Goal: Communication & Community: Participate in discussion

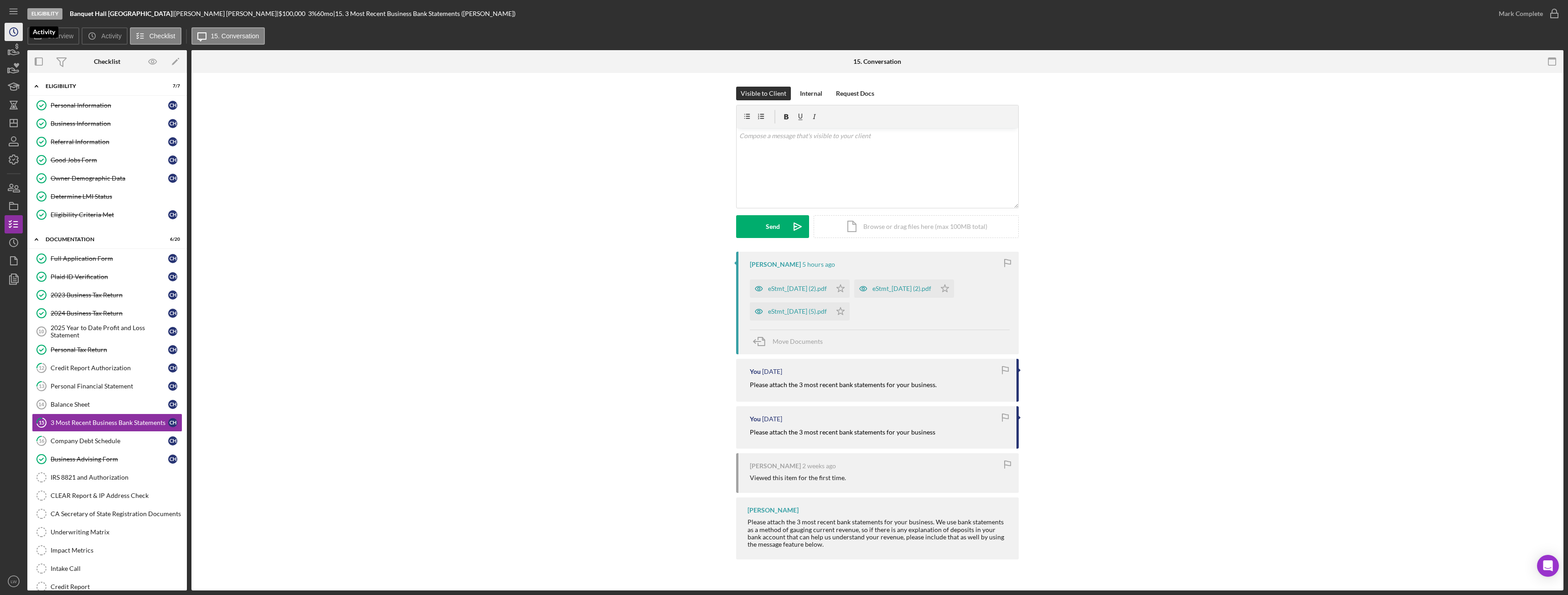
click at [6, 34] on icon "Icon/History" at bounding box center [13, 32] width 23 height 23
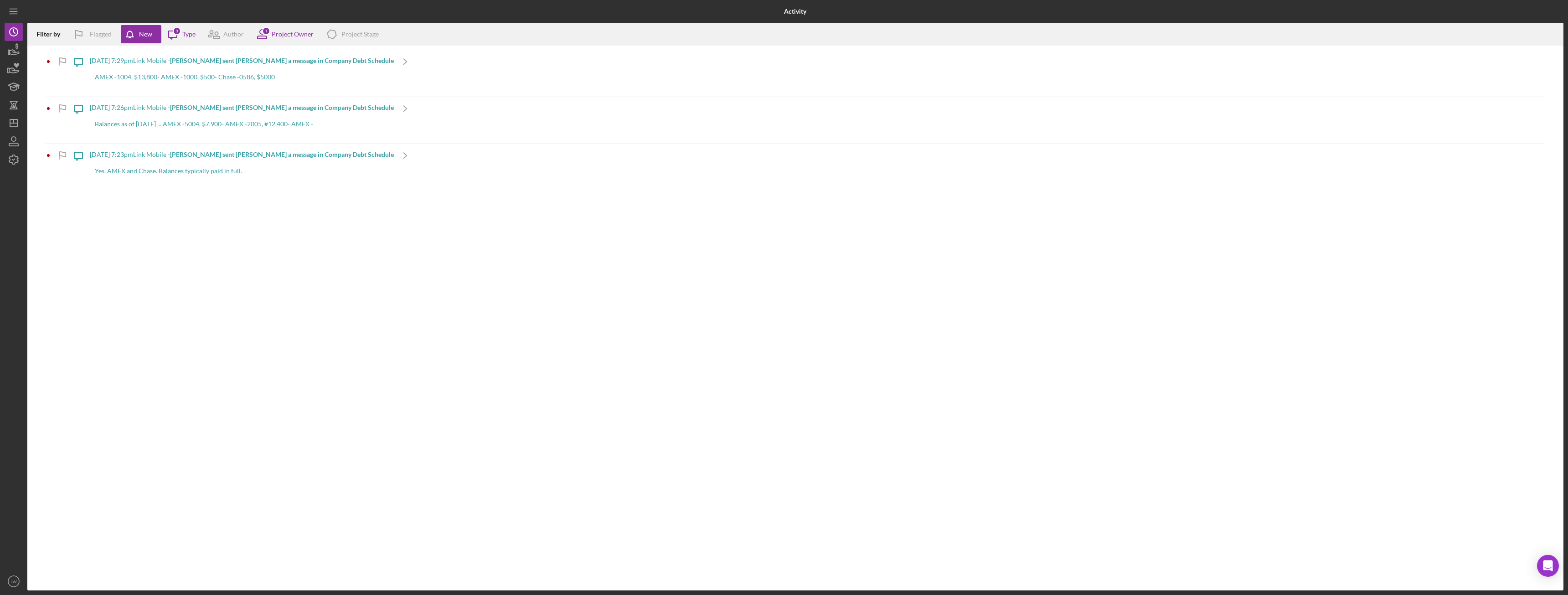
click at [204, 75] on div "AMEX -1004, $13,800- AMEX -1000, $500- Chase -0586, $5000" at bounding box center [242, 77] width 304 height 16
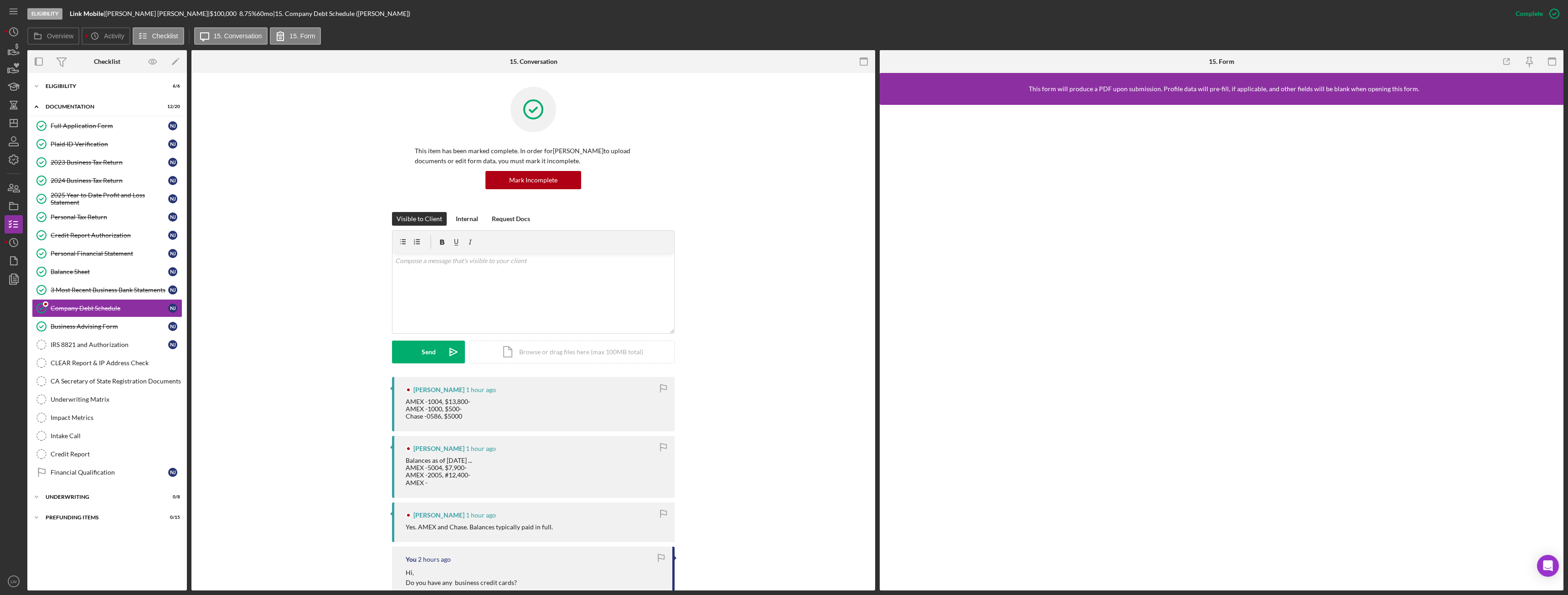
drag, startPoint x: 432, startPoint y: 110, endPoint x: 746, endPoint y: 157, distance: 317.5
click at [746, 157] on div "This item has been marked complete. In order for [PERSON_NAME] to upload docume…" at bounding box center [533, 149] width 656 height 125
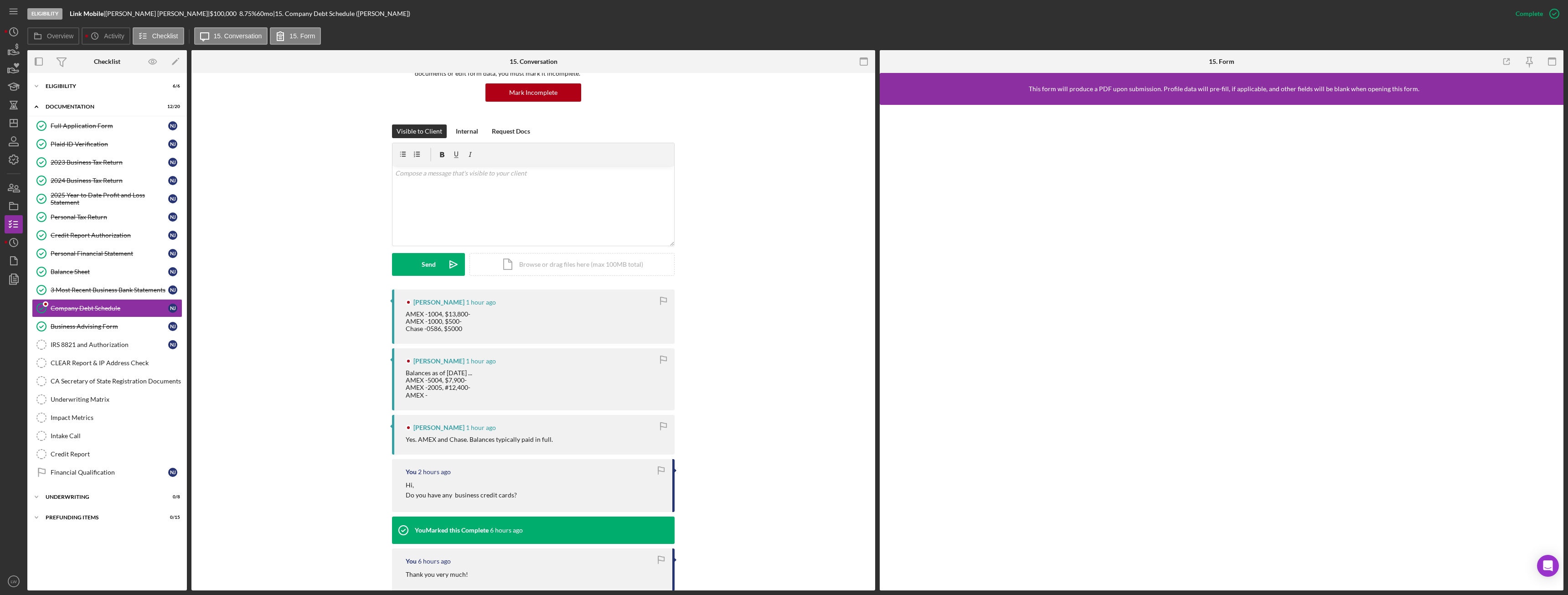
scroll to position [91, 0]
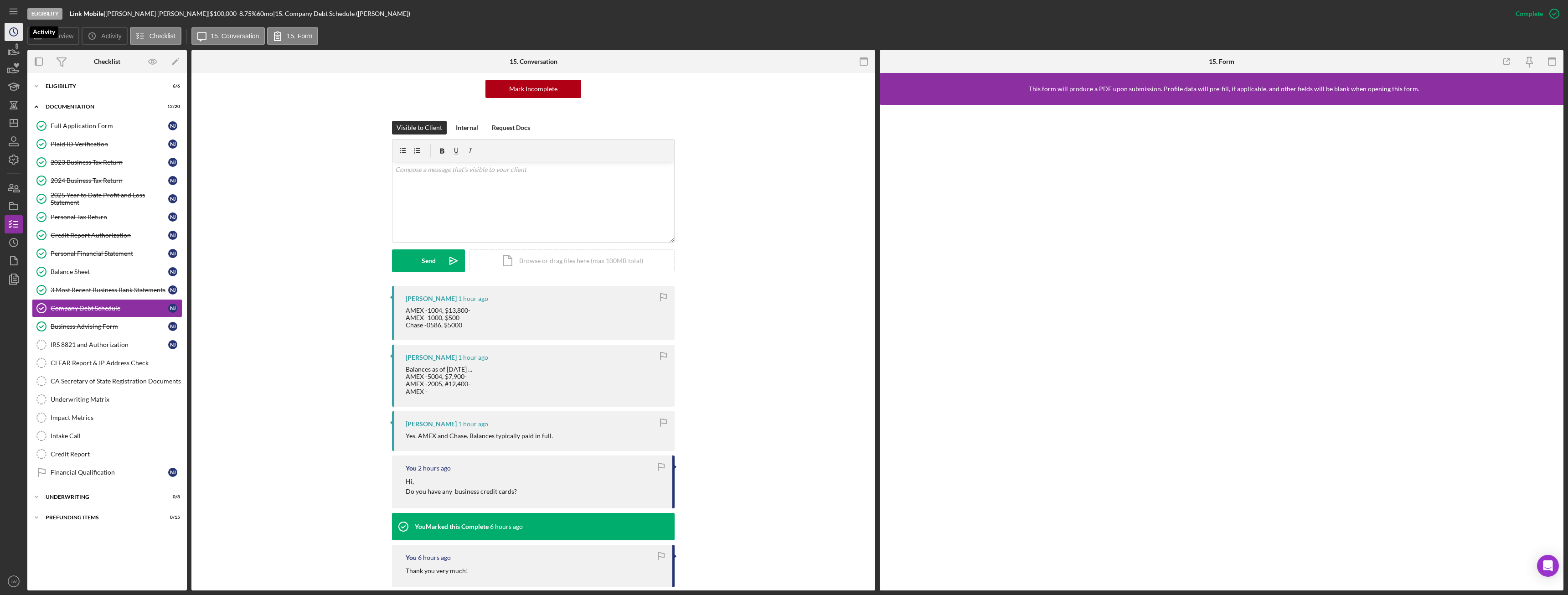
click at [10, 35] on icon "Icon/History" at bounding box center [13, 32] width 23 height 23
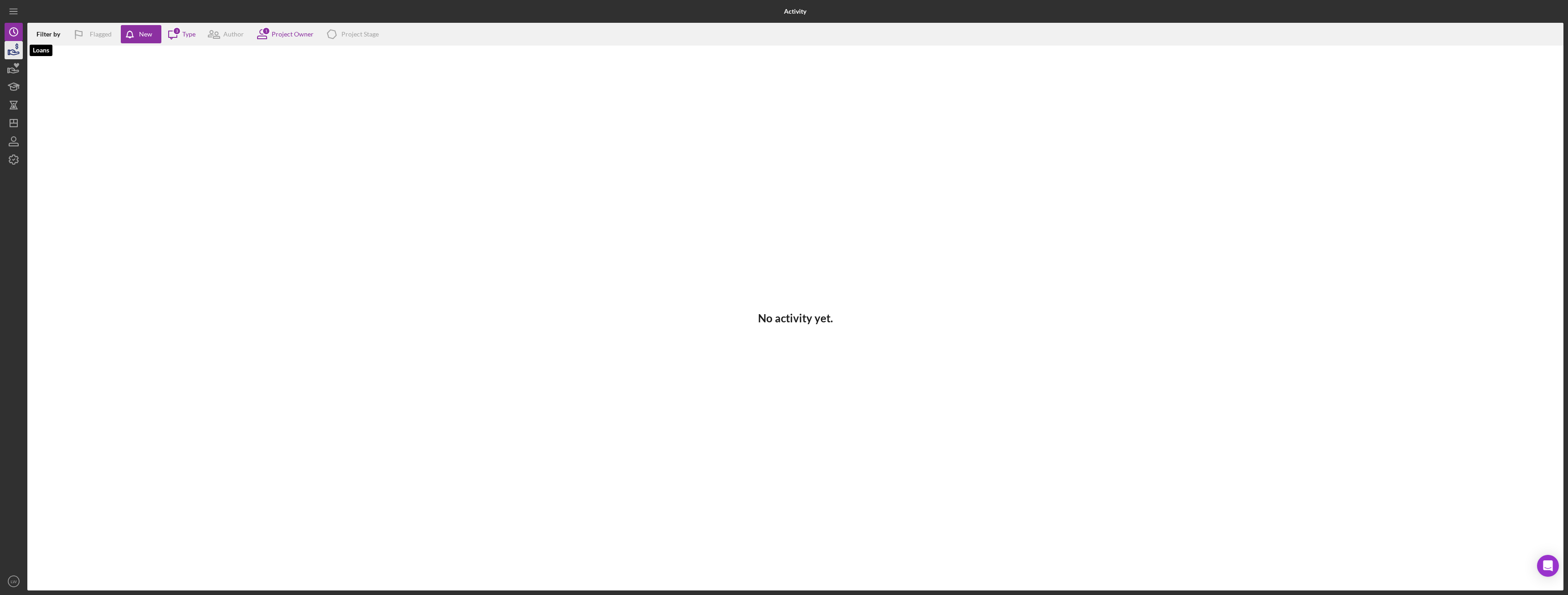
click at [8, 51] on polygon "button" at bounding box center [9, 52] width 1 height 4
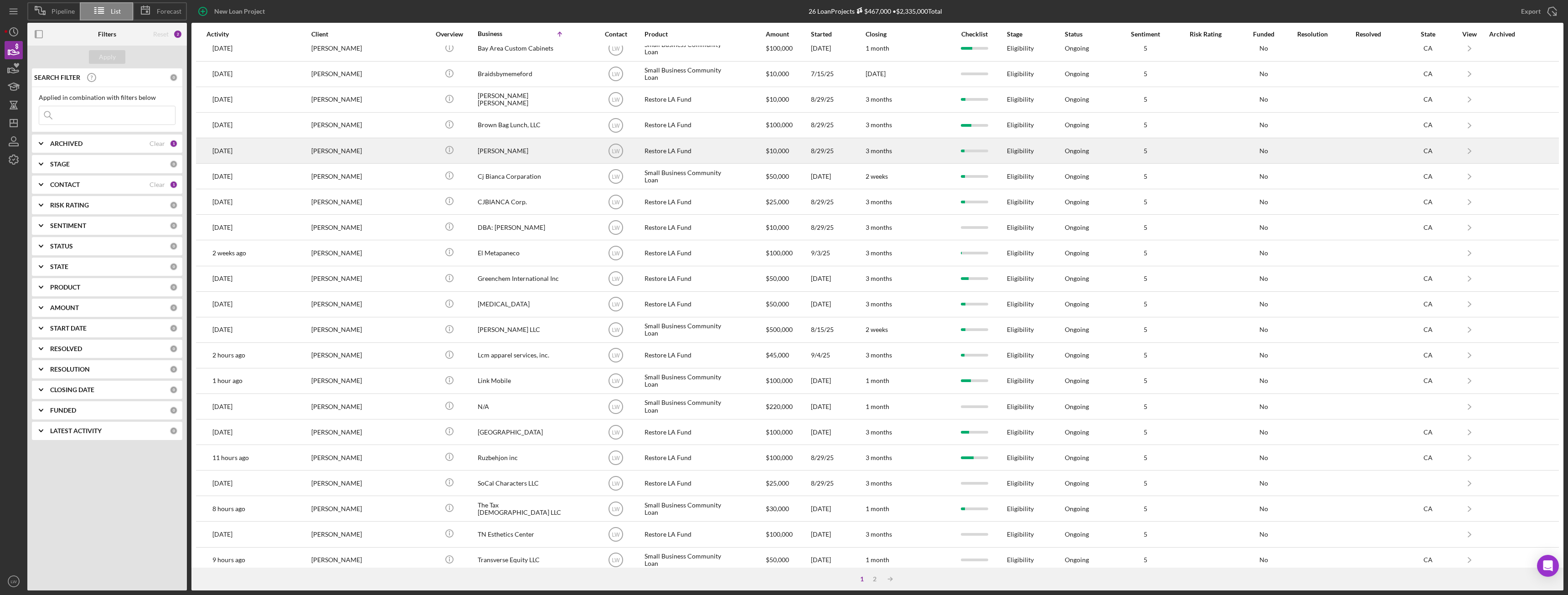
scroll to position [122, 0]
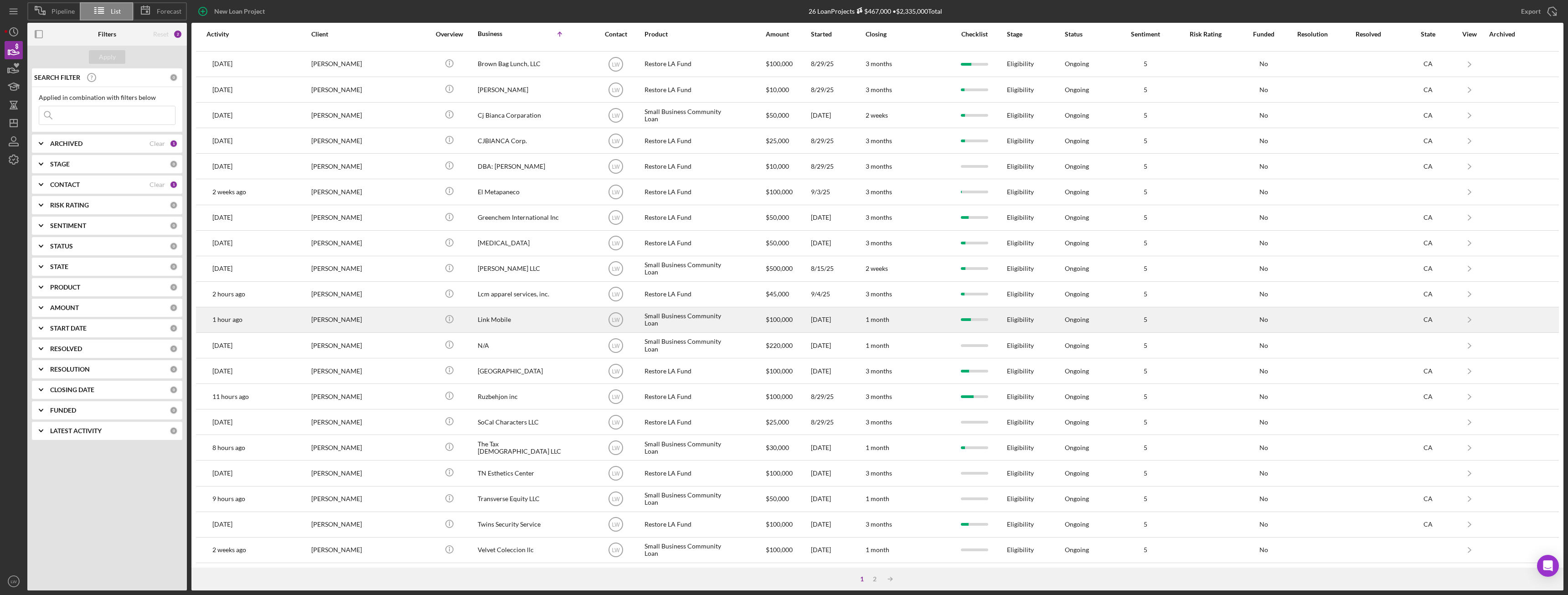
click at [362, 321] on div "[PERSON_NAME]" at bounding box center [357, 320] width 91 height 24
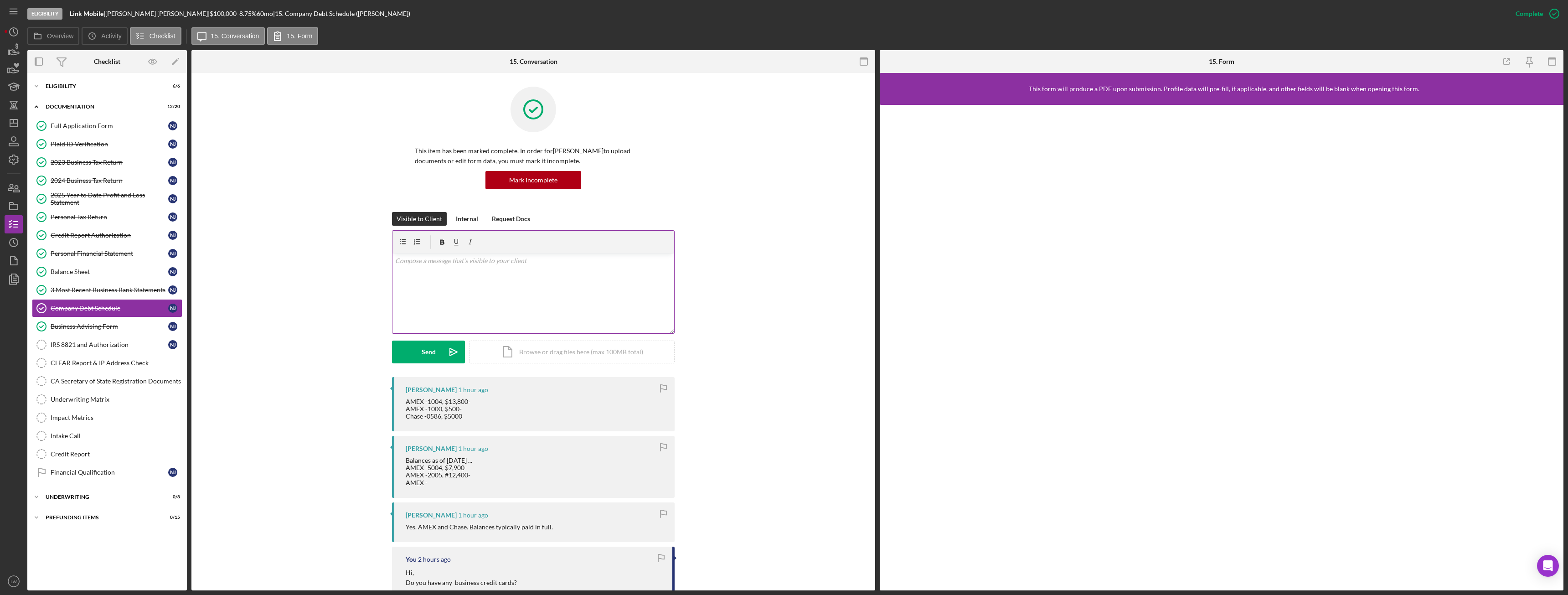
click at [570, 275] on div "v Color teal Color pink Remove color Add row above Add row below Add column bef…" at bounding box center [533, 293] width 282 height 80
click at [449, 362] on icon "Icon/icon-invite-send" at bounding box center [453, 351] width 23 height 23
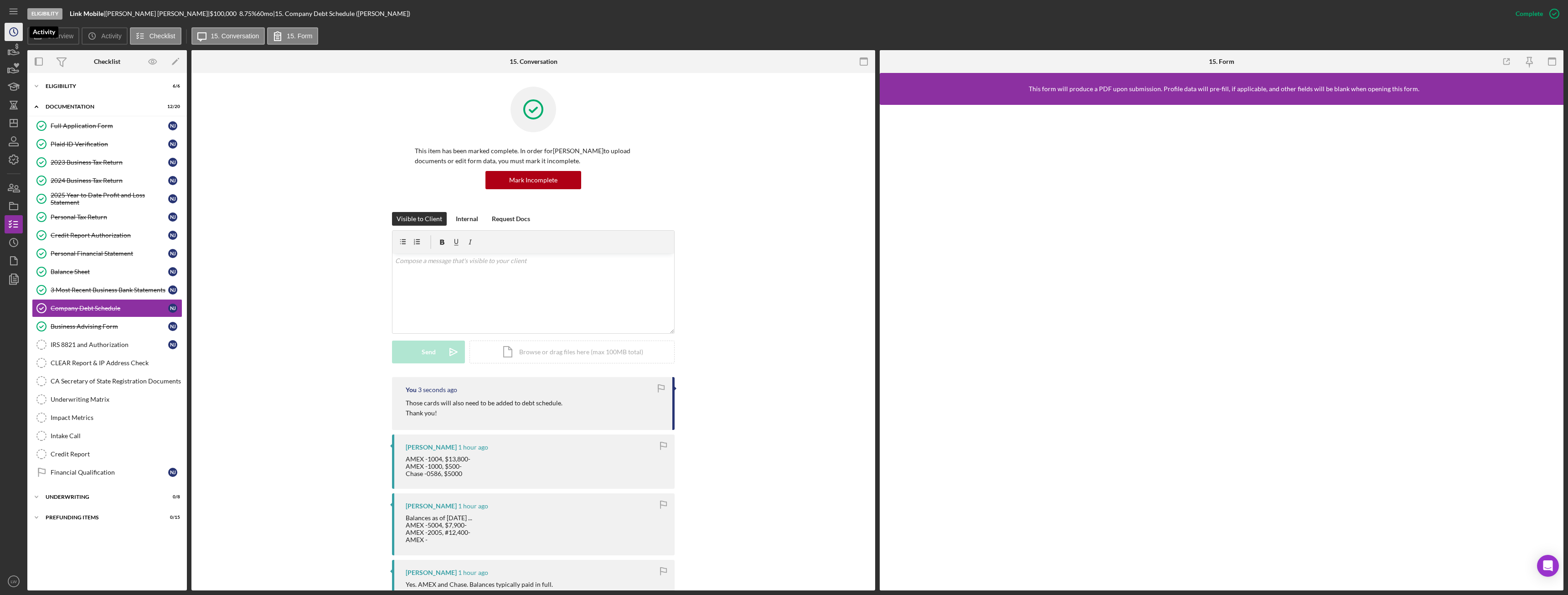
click at [12, 33] on icon "Icon/History" at bounding box center [13, 32] width 23 height 23
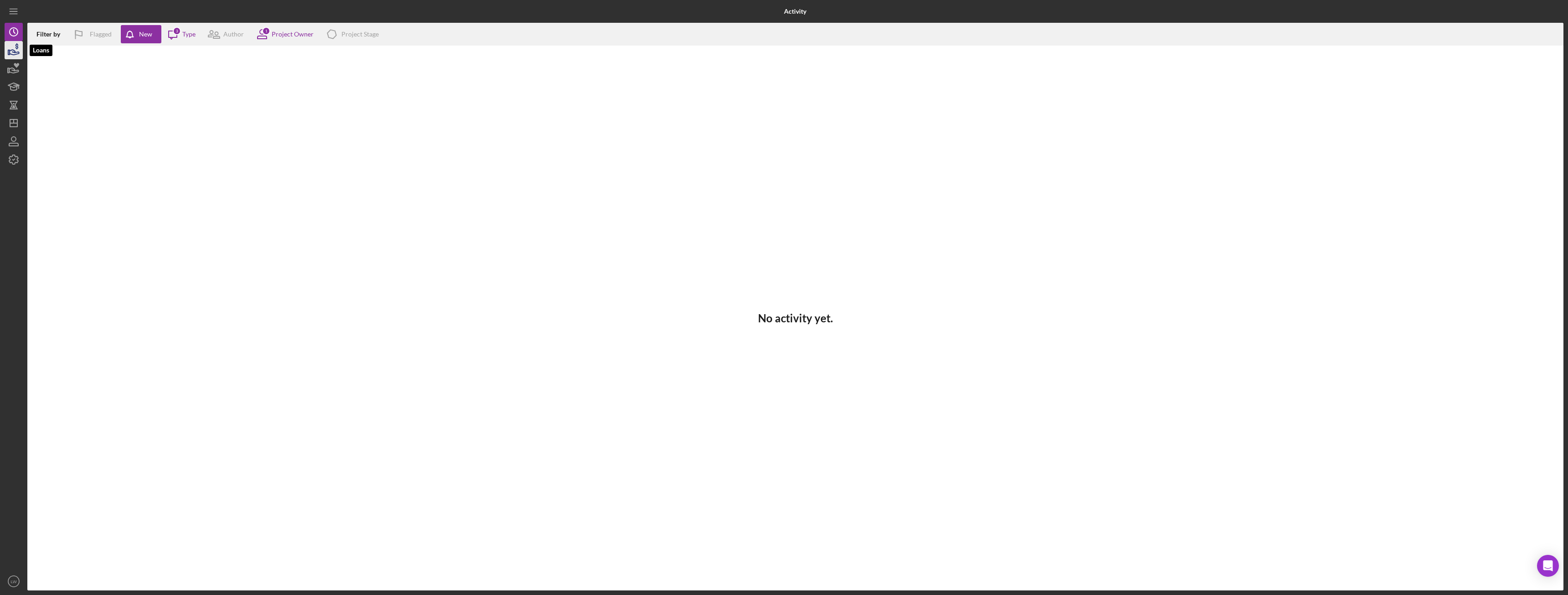
click at [15, 52] on icon "button" at bounding box center [15, 52] width 10 height 5
